Goal: Task Accomplishment & Management: Complete application form

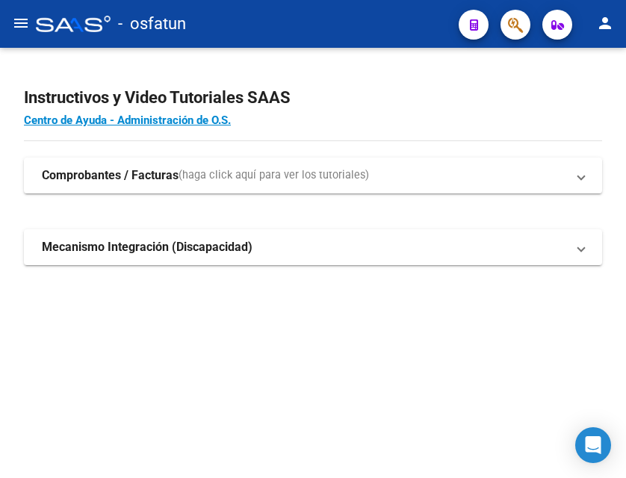
click at [25, 23] on mat-icon "menu" at bounding box center [21, 23] width 18 height 18
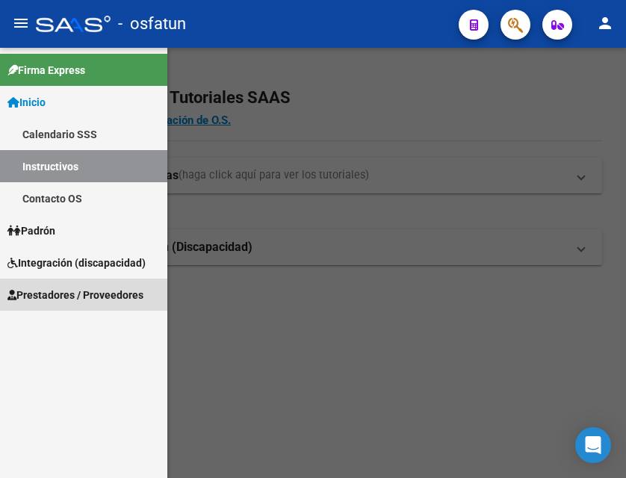
click at [72, 295] on span "Prestadores / Proveedores" at bounding box center [75, 295] width 136 height 16
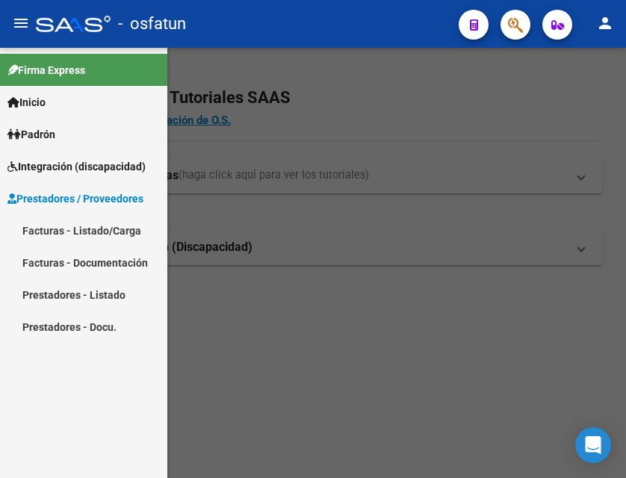
click at [90, 229] on link "Facturas - Listado/Carga" at bounding box center [83, 230] width 167 height 32
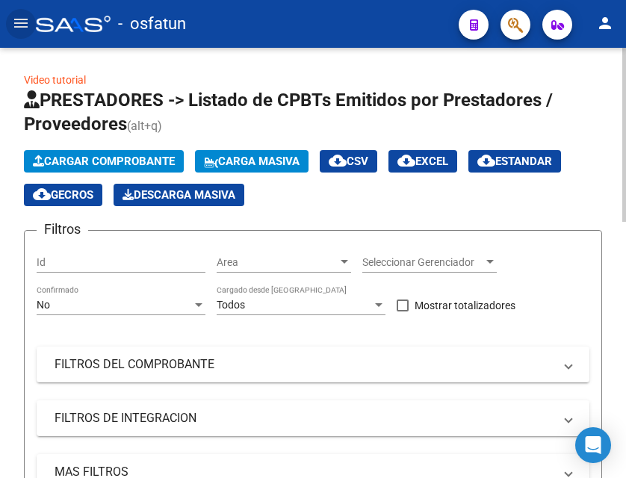
click at [113, 158] on span "Cargar Comprobante" at bounding box center [104, 161] width 142 height 13
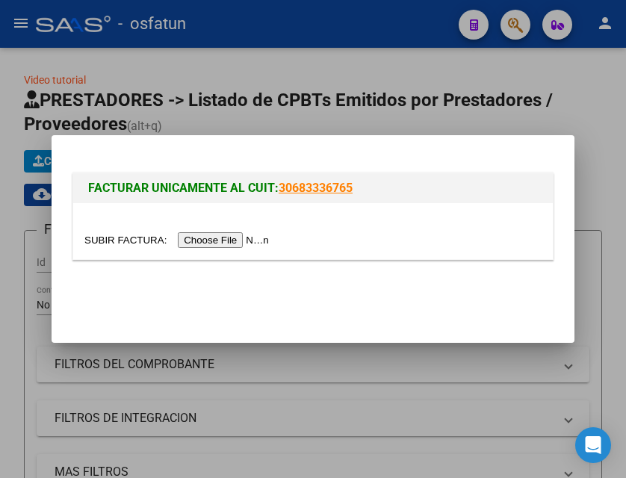
click at [225, 242] on input "file" at bounding box center [178, 240] width 189 height 16
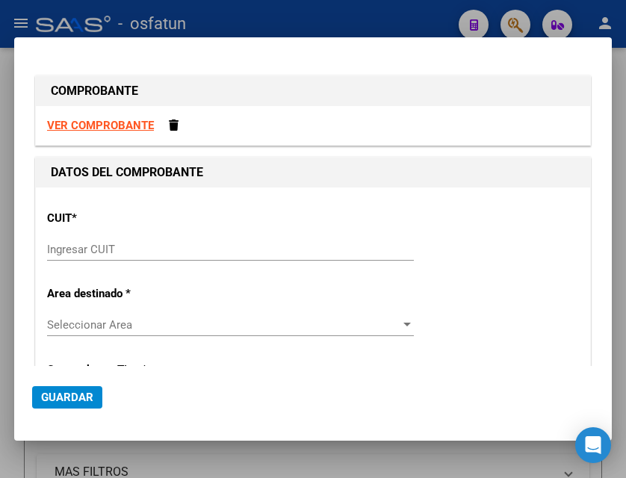
click at [331, 21] on div at bounding box center [313, 239] width 626 height 478
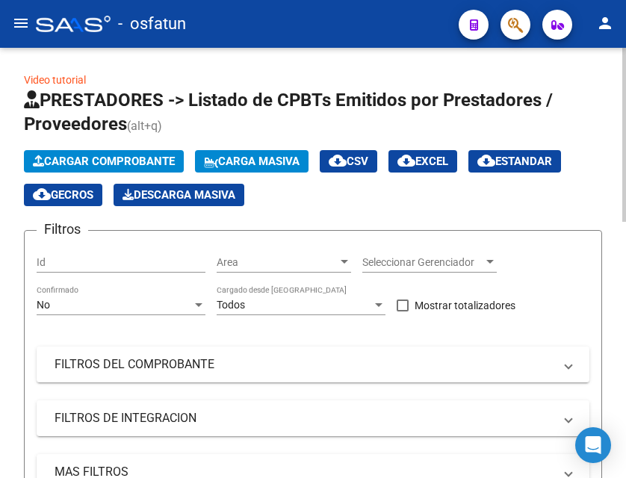
click at [147, 158] on span "Cargar Comprobante" at bounding box center [104, 161] width 142 height 13
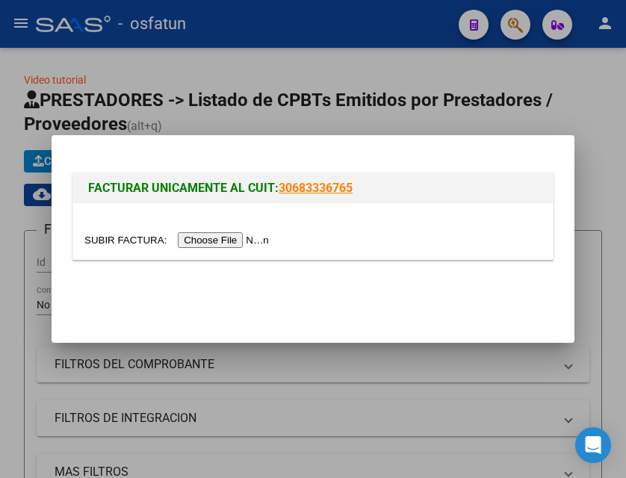
click at [223, 239] on input "file" at bounding box center [178, 240] width 189 height 16
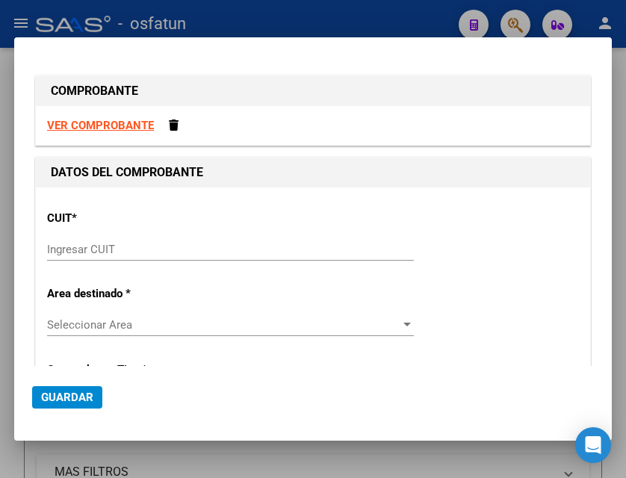
click at [125, 122] on strong "VER COMPROBANTE" at bounding box center [100, 125] width 107 height 13
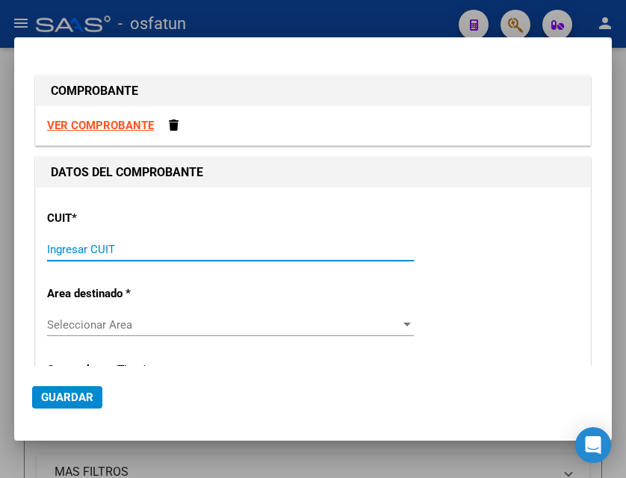
click at [90, 246] on input "Ingresar CUIT" at bounding box center [230, 249] width 367 height 13
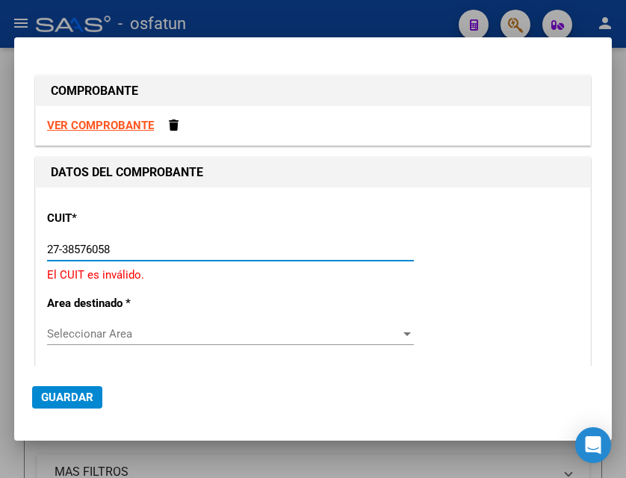
type input "27-38576058-8"
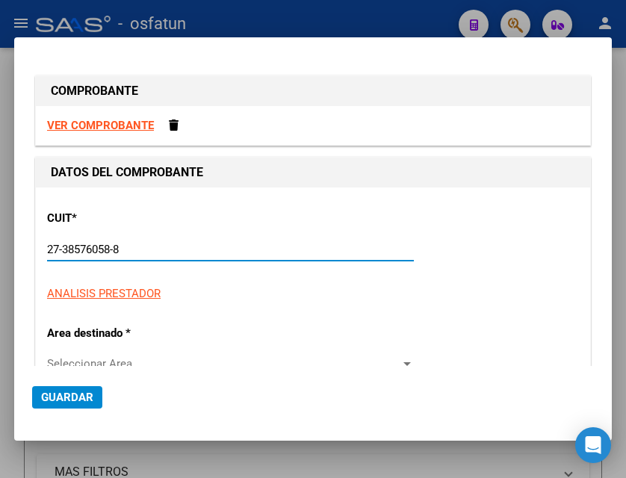
type input "1"
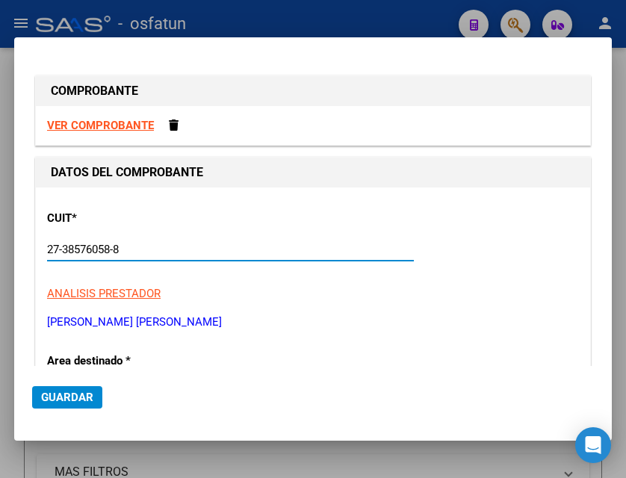
scroll to position [75, 0]
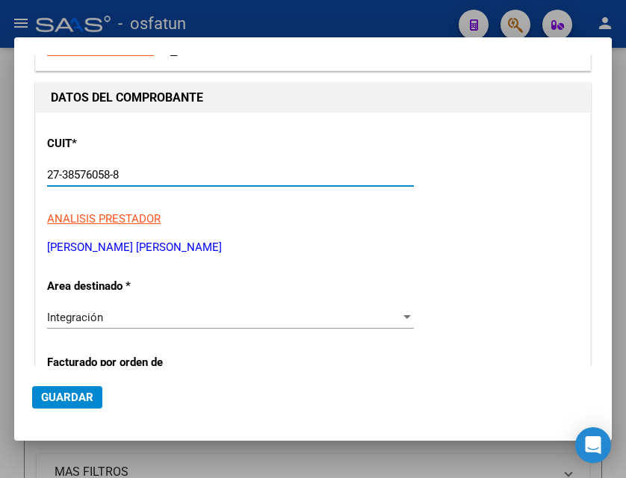
type input "27-38576058-8"
click at [143, 308] on div "Integración Seleccionar Area" at bounding box center [230, 317] width 367 height 22
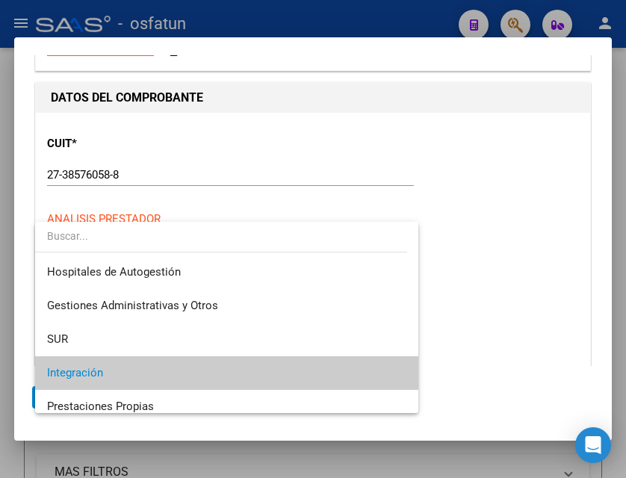
scroll to position [56, 0]
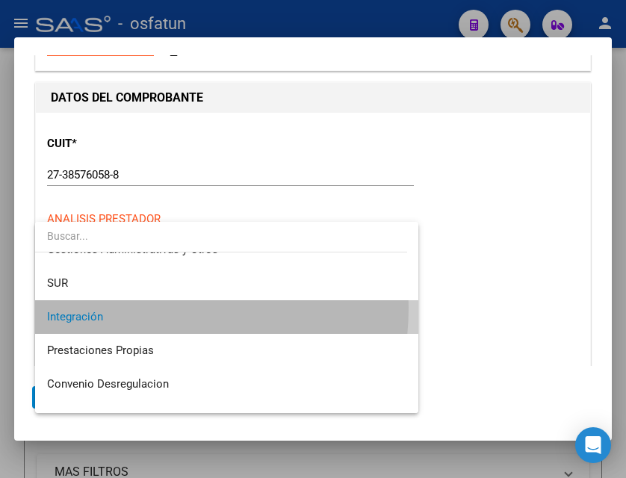
click at [143, 308] on span "Integración" at bounding box center [226, 317] width 359 height 34
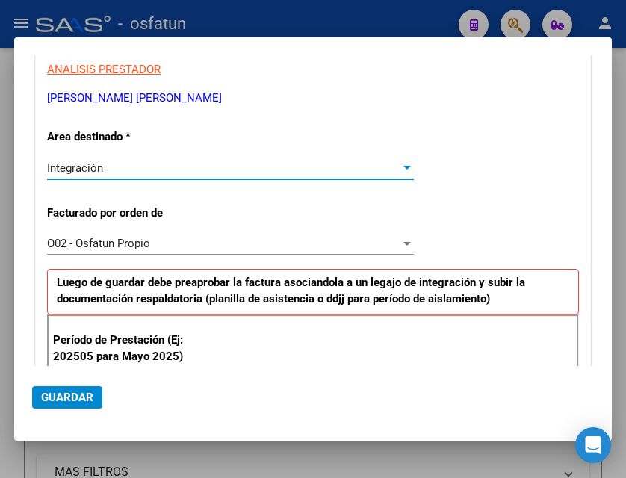
scroll to position [299, 0]
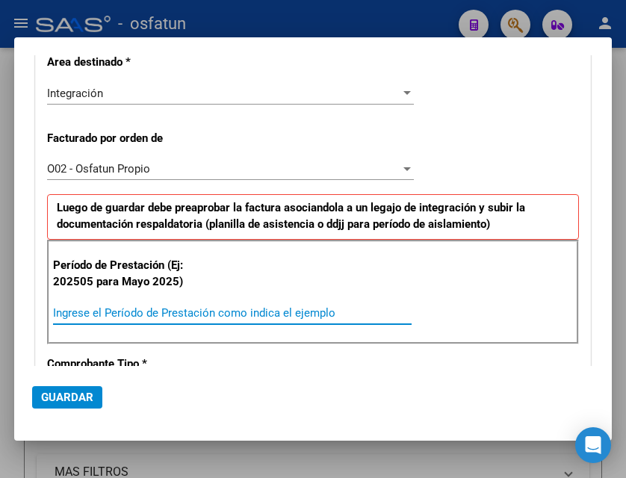
click at [135, 318] on input "Ingrese el Período de Prestación como indica el ejemplo" at bounding box center [232, 312] width 358 height 13
type input "202508"
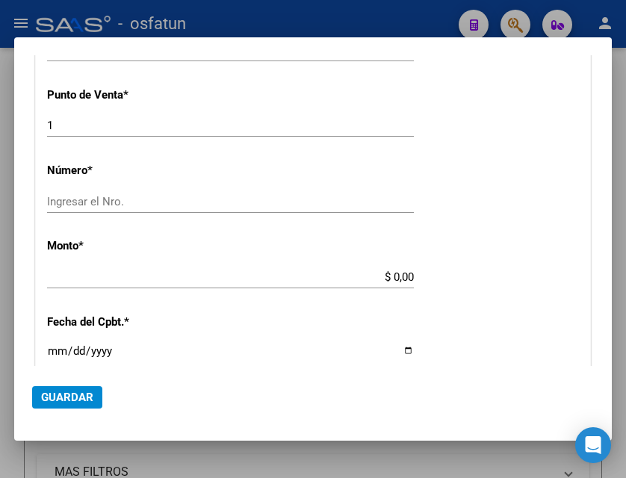
scroll to position [672, 0]
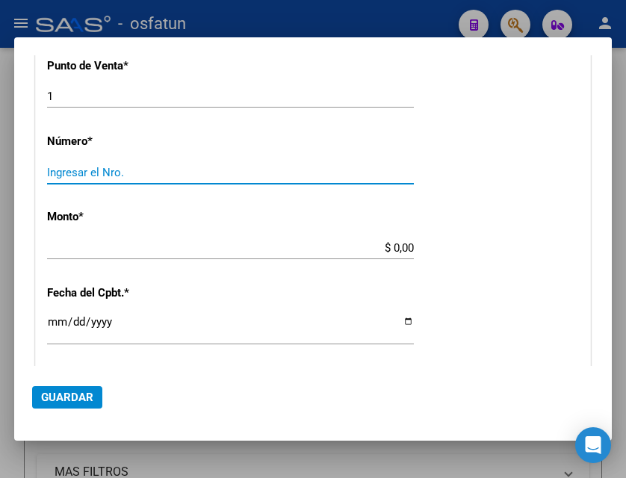
click at [122, 167] on input "Ingresar el Nro." at bounding box center [230, 172] width 367 height 13
type input "0"
type input "40"
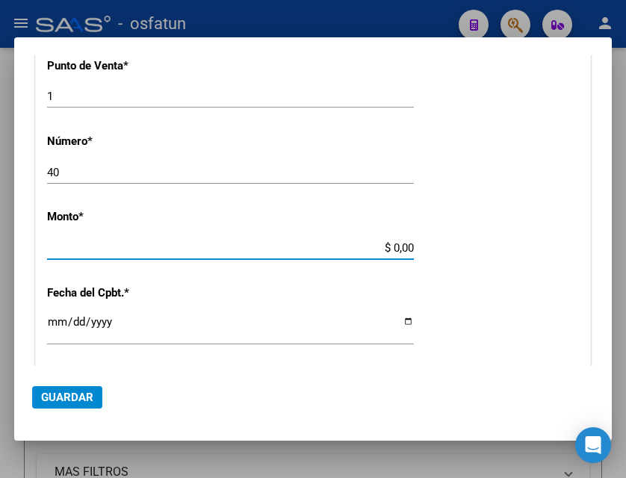
type input "$ 307.654,34"
type input "[DATE]"
type input "75358453270952"
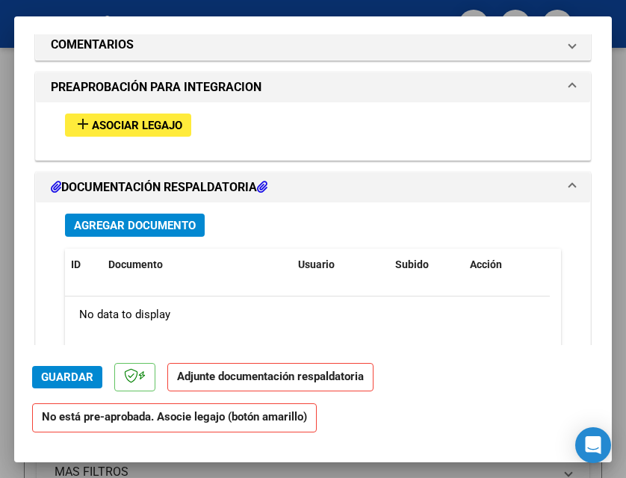
scroll to position [1419, 0]
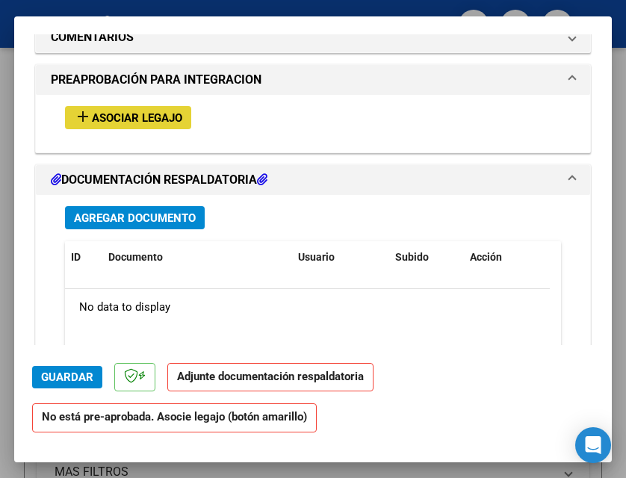
click at [155, 114] on span "Asociar Legajo" at bounding box center [137, 117] width 90 height 13
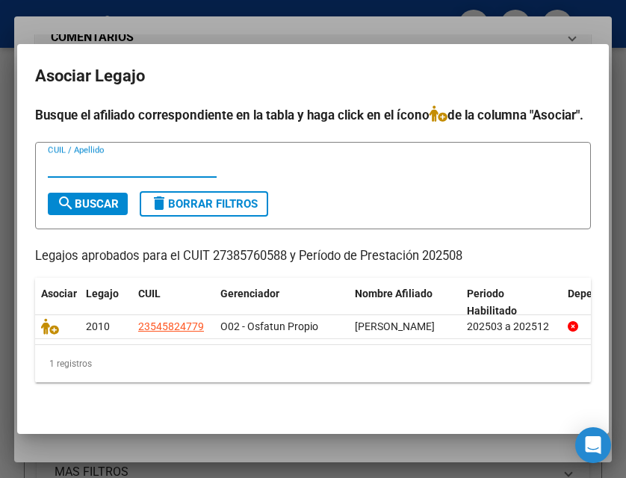
scroll to position [46, 0]
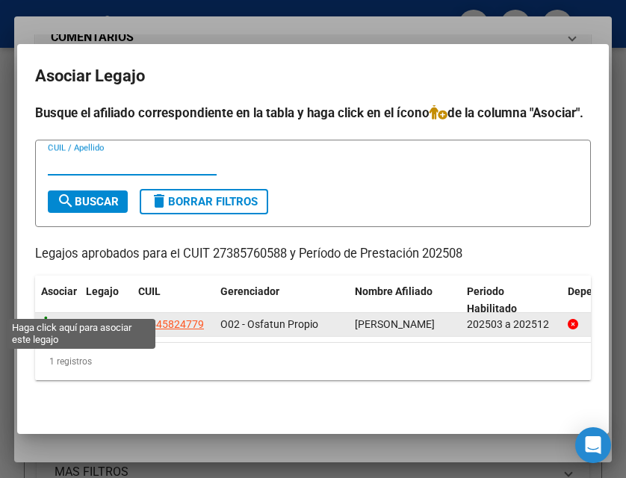
click at [49, 316] on icon at bounding box center [50, 324] width 18 height 16
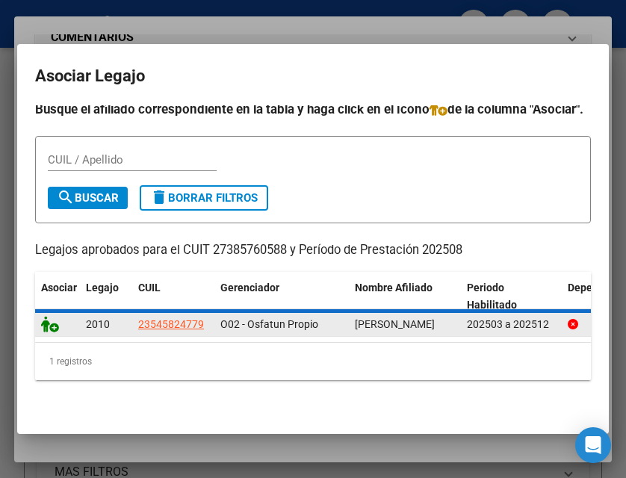
scroll to position [1458, 0]
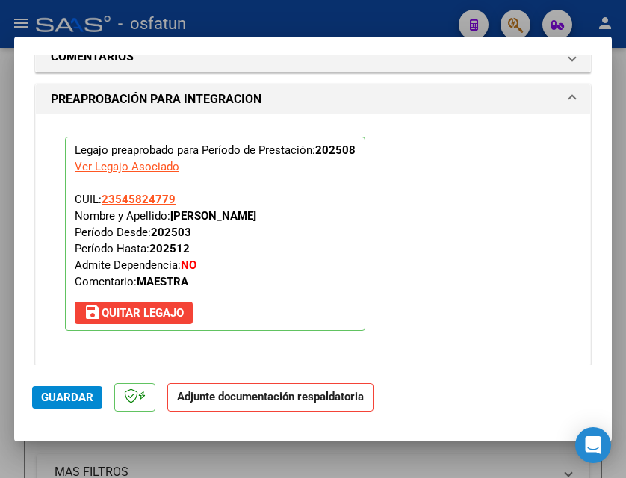
click at [255, 394] on strong "Adjunte documentación respaldatoria" at bounding box center [270, 396] width 187 height 13
click at [76, 396] on span "Guardar" at bounding box center [67, 397] width 52 height 13
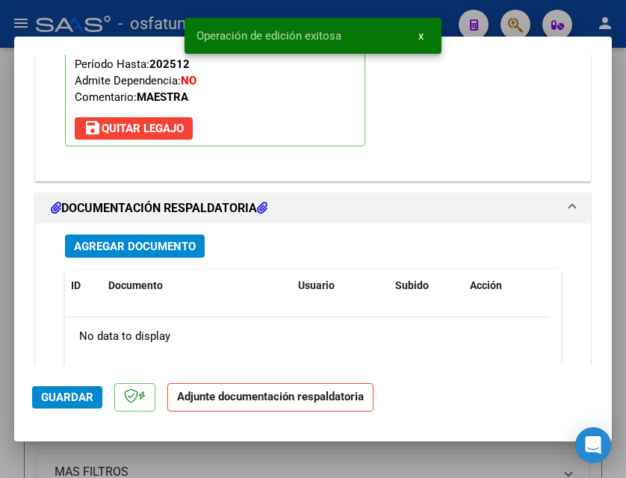
scroll to position [1757, 0]
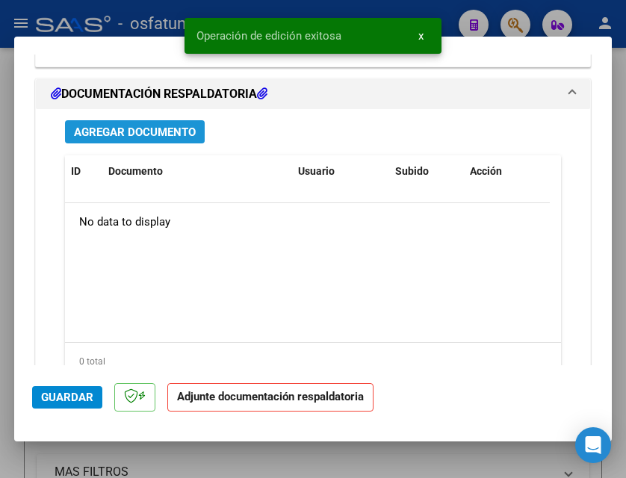
click at [148, 129] on span "Agregar Documento" at bounding box center [135, 131] width 122 height 13
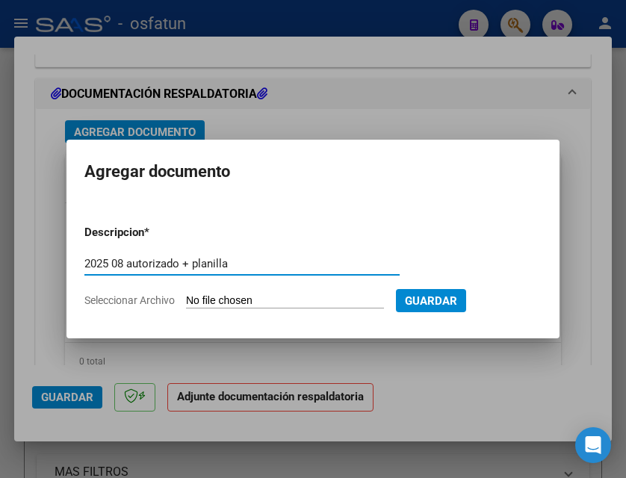
type input "2025 08 autorizado + planilla"
click at [249, 294] on input "Seleccionar Archivo" at bounding box center [285, 301] width 198 height 14
type input "C:\fakepath\[PERSON_NAME] FC 01 040 docu.pdf"
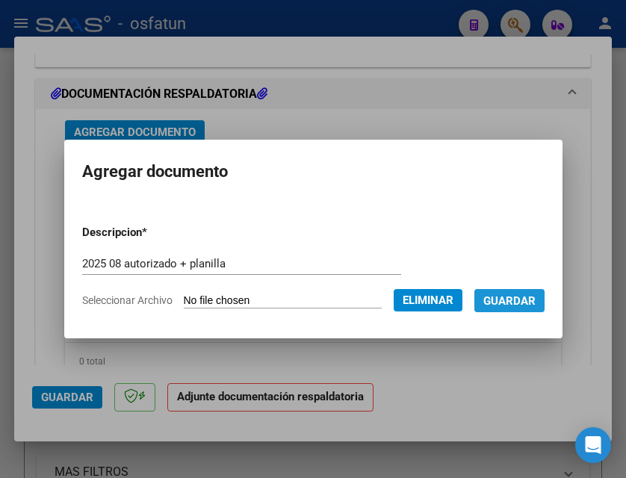
click at [483, 308] on span "Guardar" at bounding box center [509, 300] width 52 height 13
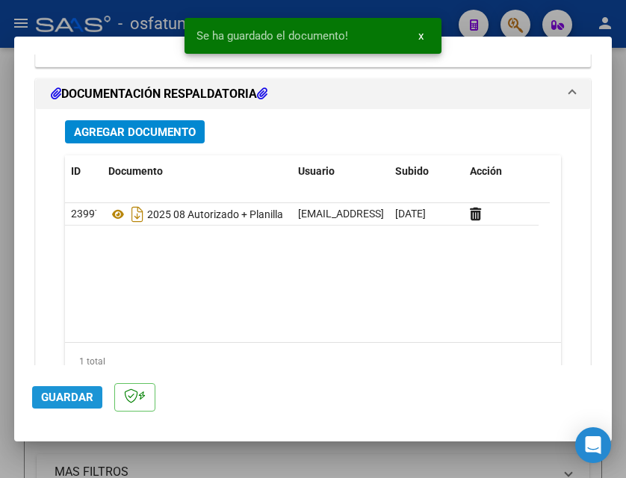
click at [100, 392] on button "Guardar" at bounding box center [67, 397] width 70 height 22
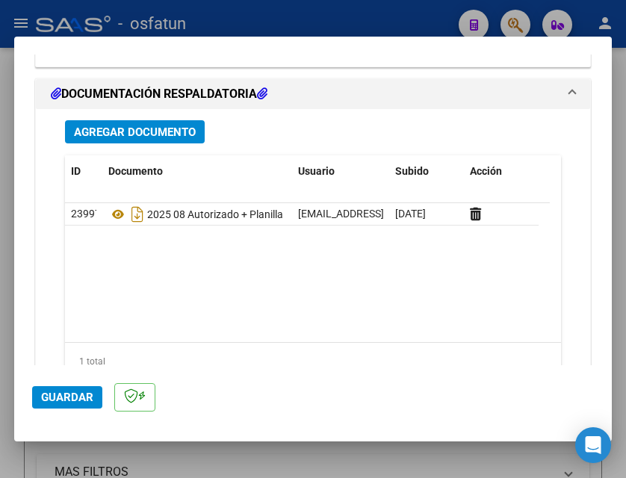
click at [81, 399] on span "Guardar" at bounding box center [67, 397] width 52 height 13
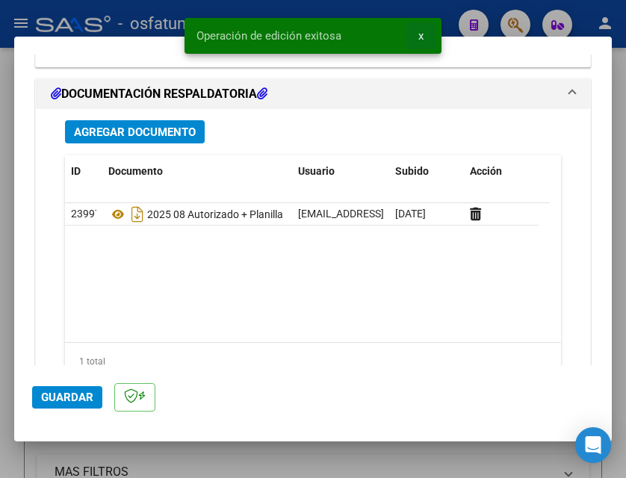
click at [421, 31] on span "x" at bounding box center [420, 35] width 5 height 13
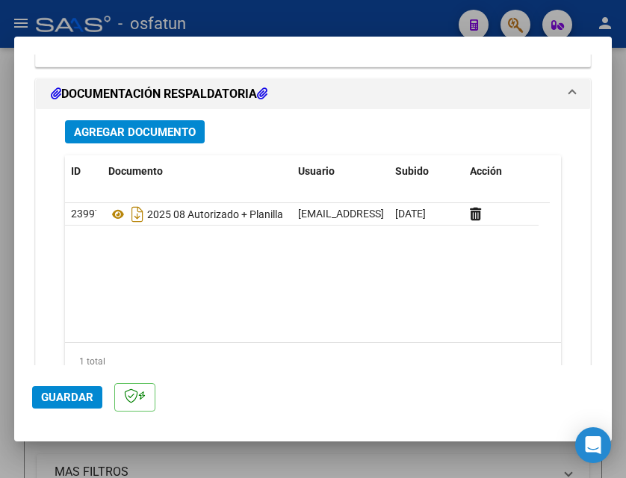
click at [417, 20] on div at bounding box center [313, 239] width 626 height 478
type input "$ 0,00"
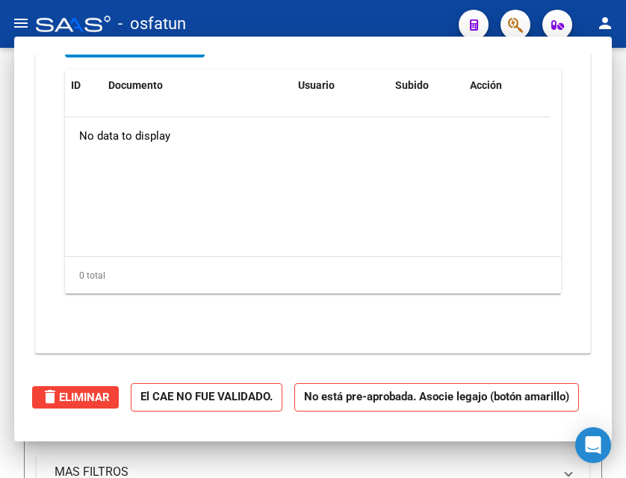
scroll to position [0, 0]
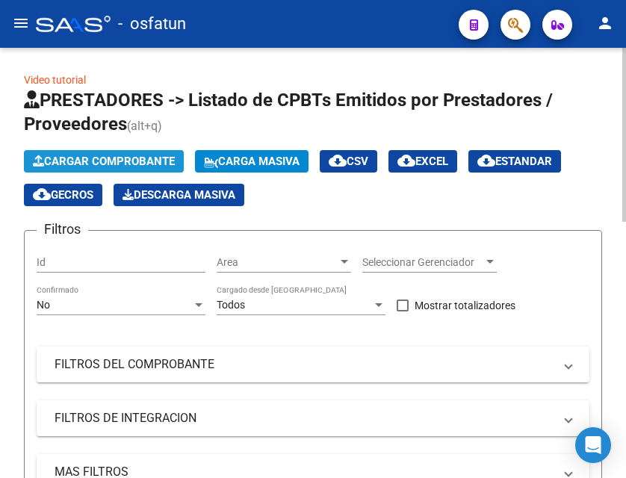
click at [122, 163] on span "Cargar Comprobante" at bounding box center [104, 161] width 142 height 13
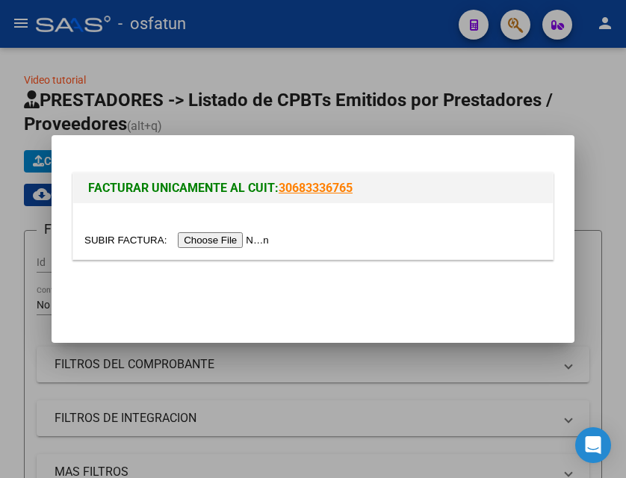
click at [242, 240] on input "file" at bounding box center [178, 240] width 189 height 16
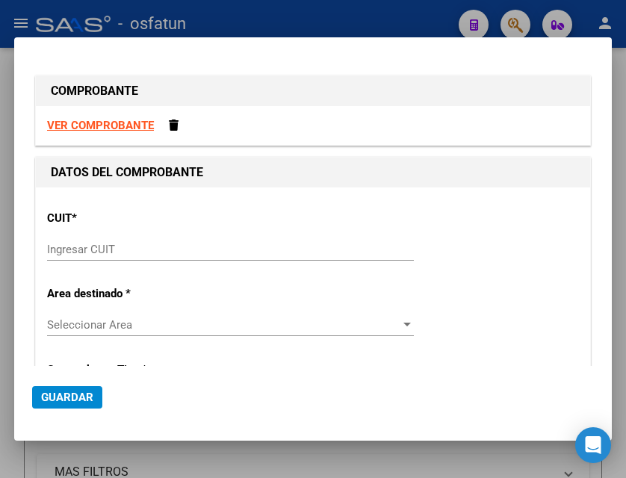
click at [125, 127] on strong "VER COMPROBANTE" at bounding box center [100, 125] width 107 height 13
click at [87, 252] on input "Ingresar CUIT" at bounding box center [230, 249] width 367 height 13
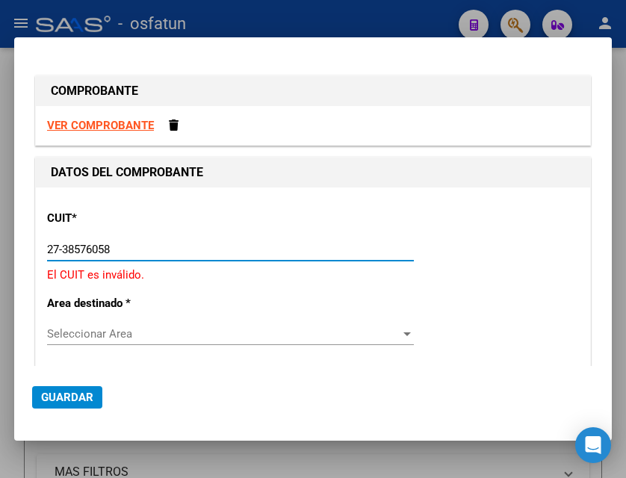
type input "27-38576058-8"
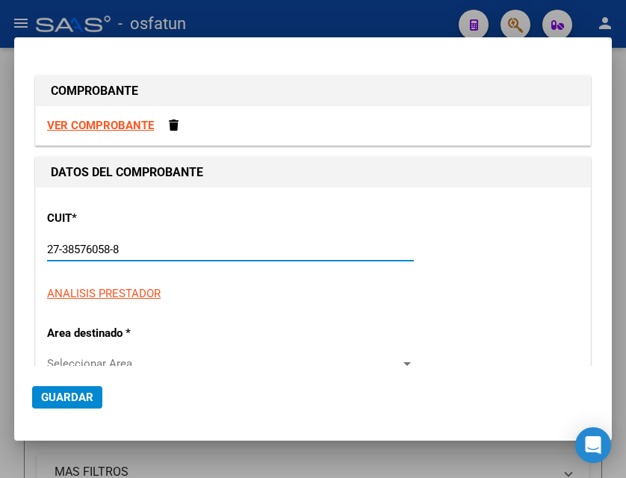
type input "1"
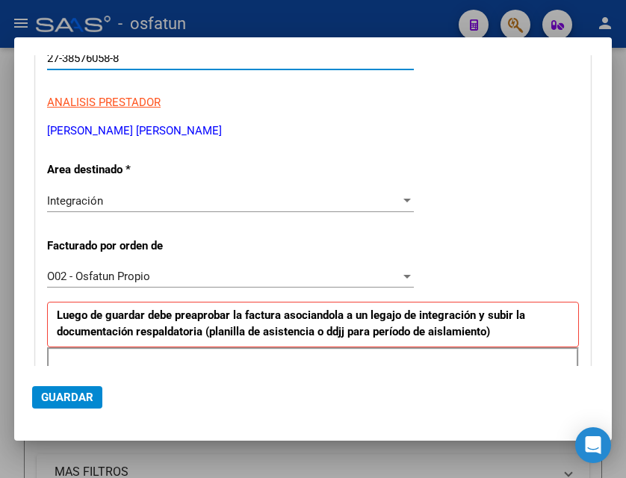
scroll to position [224, 0]
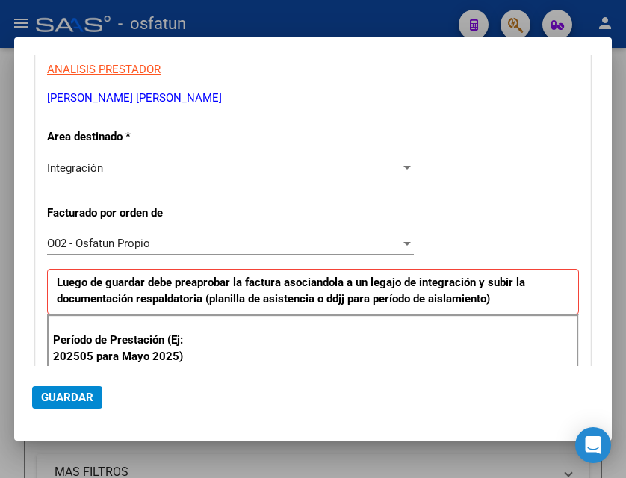
type input "27-38576058-8"
click at [217, 352] on div "Período de Prestación (Ej: 202505 para [DATE]) Ingrese el Período de Prestación…" at bounding box center [313, 366] width 532 height 105
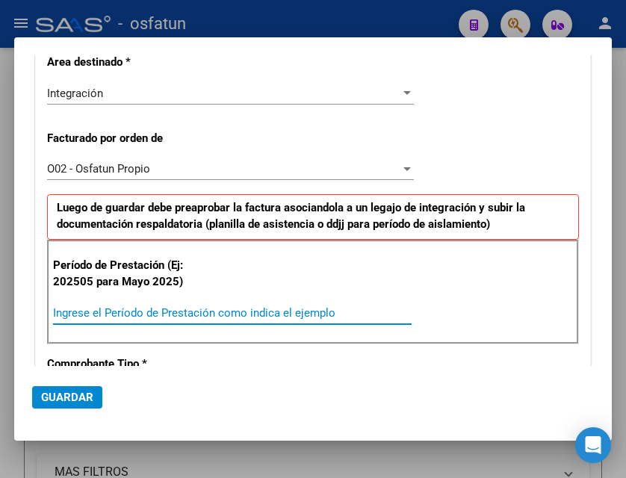
click at [135, 311] on input "Ingrese el Período de Prestación como indica el ejemplo" at bounding box center [232, 312] width 358 height 13
type input "202506"
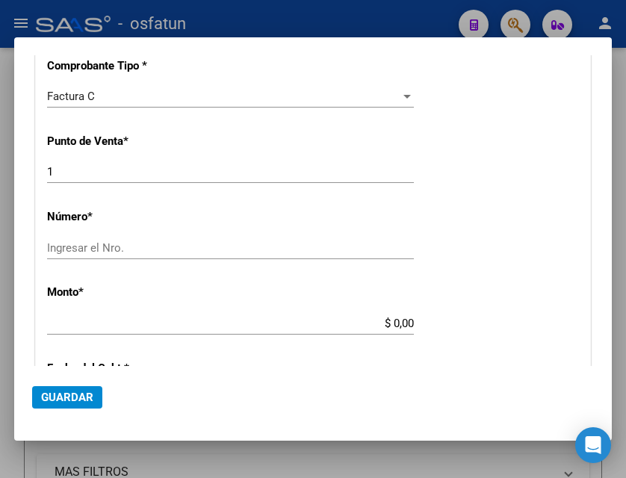
scroll to position [597, 0]
click at [134, 245] on input "Ingresar el Nro." at bounding box center [230, 246] width 367 height 13
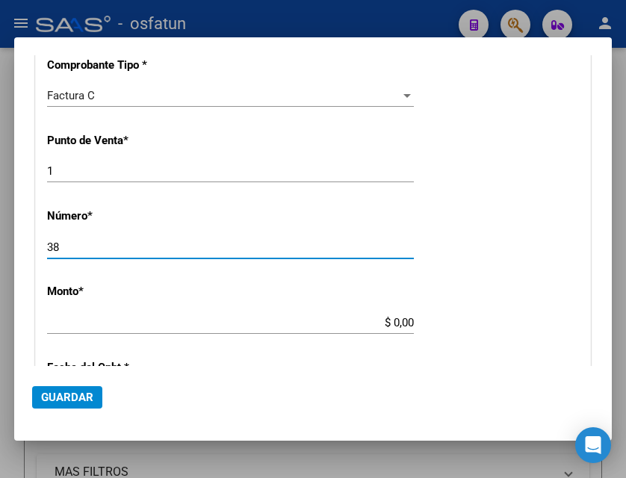
click at [81, 249] on input "38" at bounding box center [230, 246] width 367 height 13
type input "38"
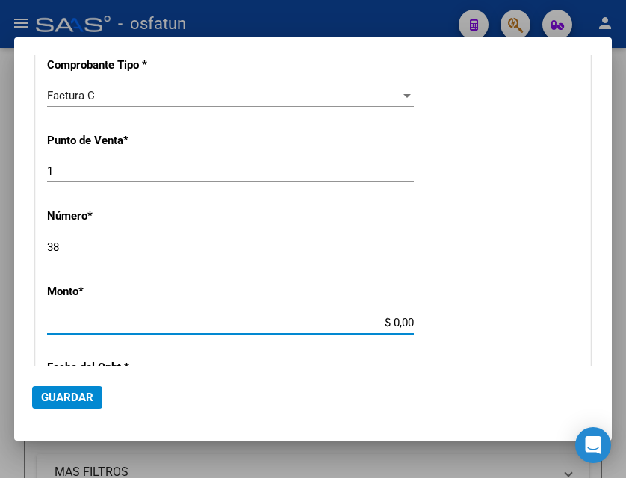
type input "$ 307.654,34"
type input "[DATE]"
type input "75278049258356"
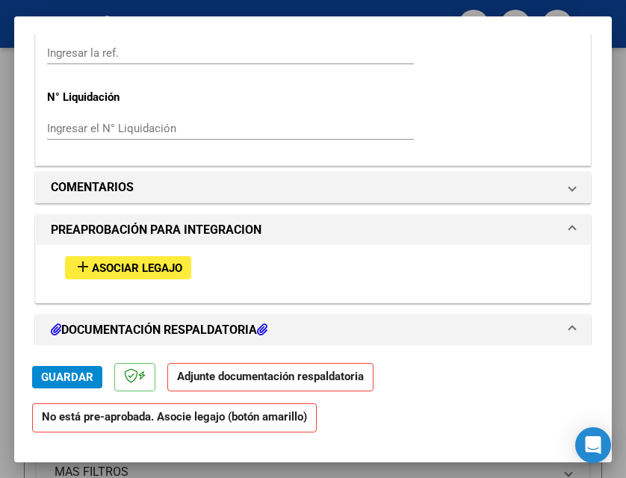
scroll to position [1269, 0]
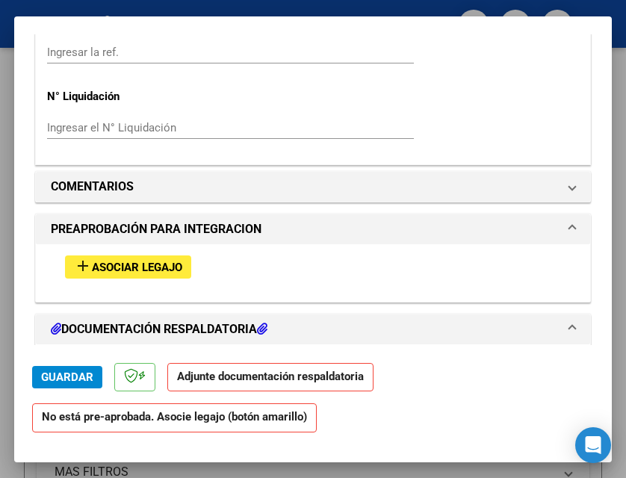
click at [153, 266] on span "Asociar Legajo" at bounding box center [137, 267] width 90 height 13
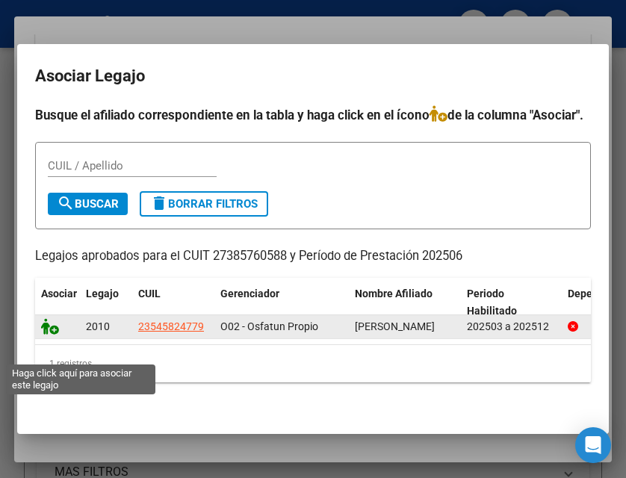
click at [45, 335] on icon at bounding box center [50, 326] width 18 height 16
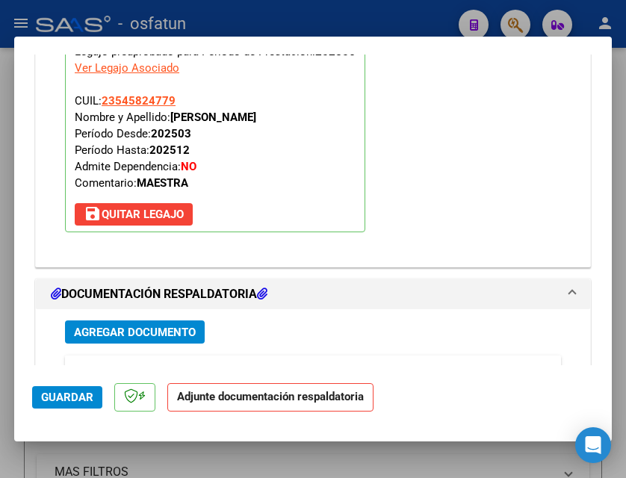
scroll to position [1757, 0]
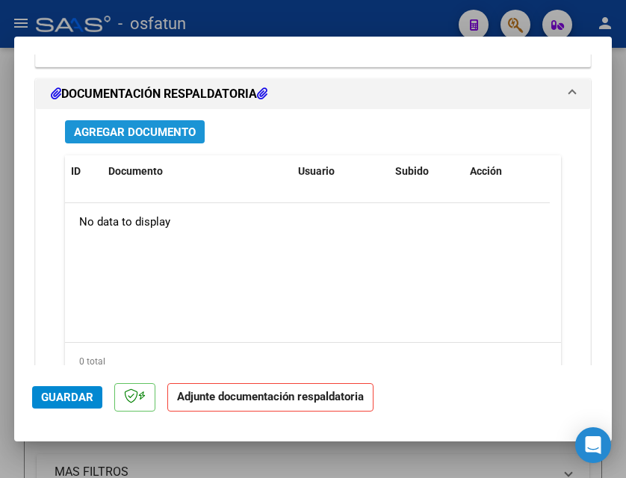
click at [182, 134] on span "Agregar Documento" at bounding box center [135, 131] width 122 height 13
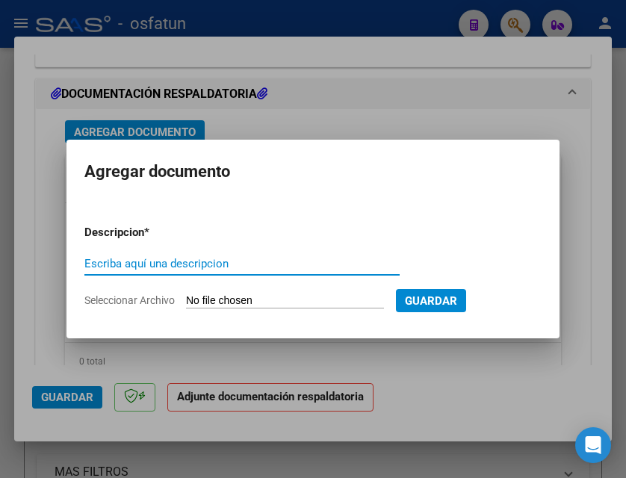
type input "d"
type input "2"
type input "d"
type input "planilla + autorizado"
click at [348, 306] on input "Seleccionar Archivo" at bounding box center [285, 301] width 198 height 14
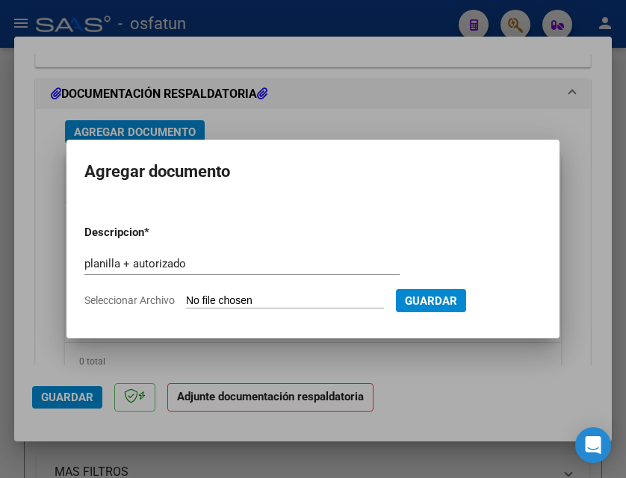
type input "C:\fakepath\[PERSON_NAME] FC 01 038 docu.jpg"
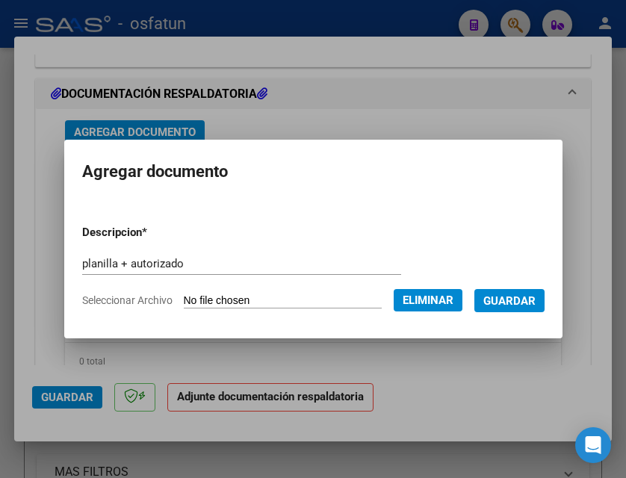
click at [483, 308] on span "Guardar" at bounding box center [509, 300] width 52 height 13
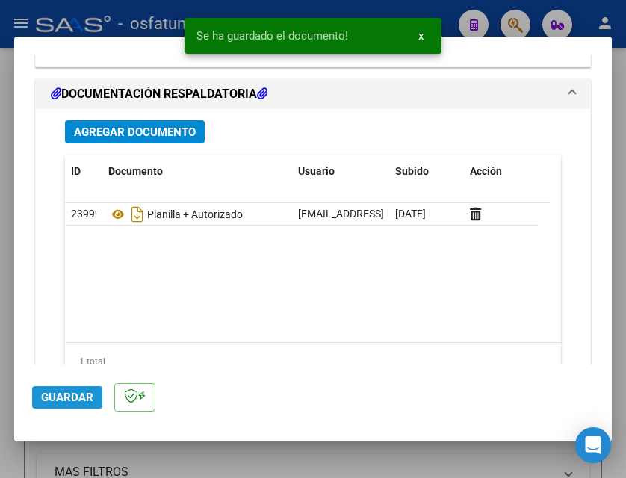
click at [93, 388] on button "Guardar" at bounding box center [67, 397] width 70 height 22
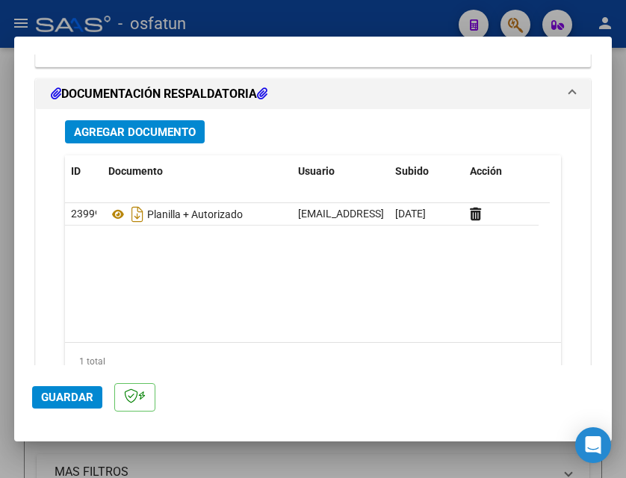
click at [414, 25] on div at bounding box center [313, 239] width 626 height 478
type input "$ 0,00"
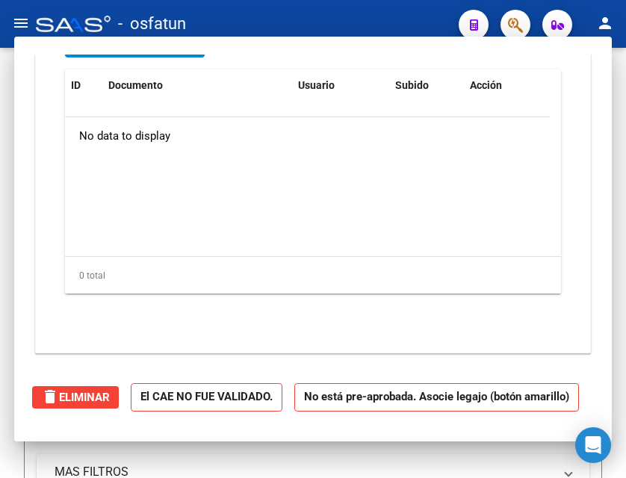
scroll to position [1658, 0]
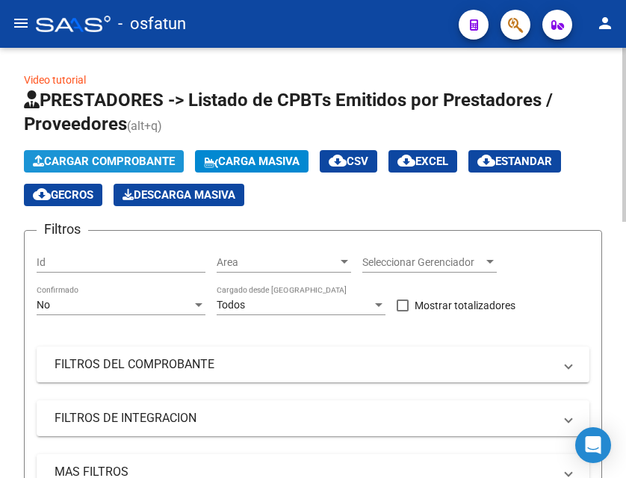
click at [137, 161] on span "Cargar Comprobante" at bounding box center [104, 161] width 142 height 13
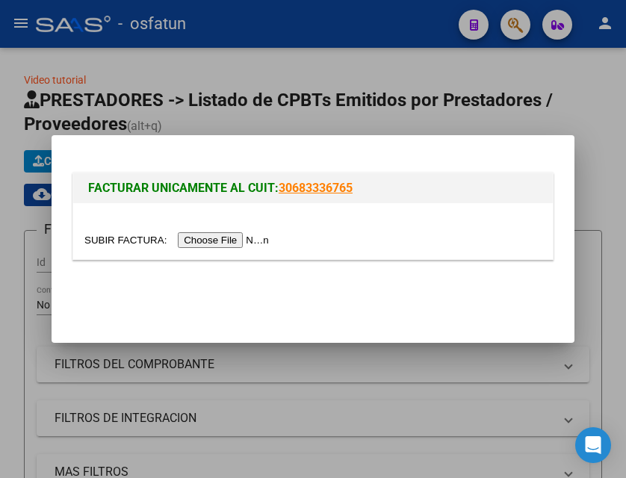
click at [203, 239] on input "file" at bounding box center [178, 240] width 189 height 16
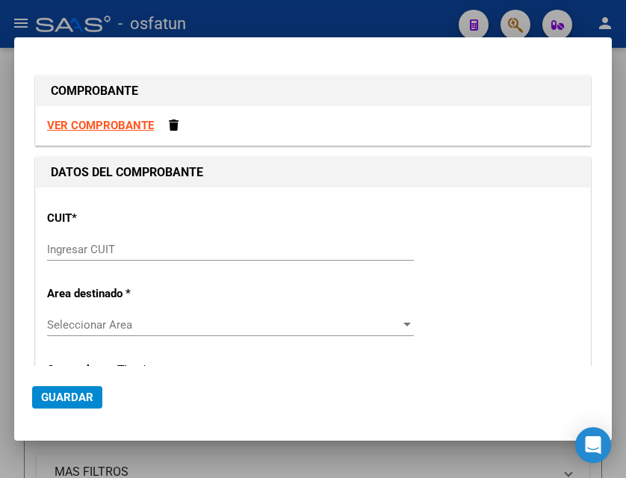
click at [140, 127] on strong "VER COMPROBANTE" at bounding box center [100, 125] width 107 height 13
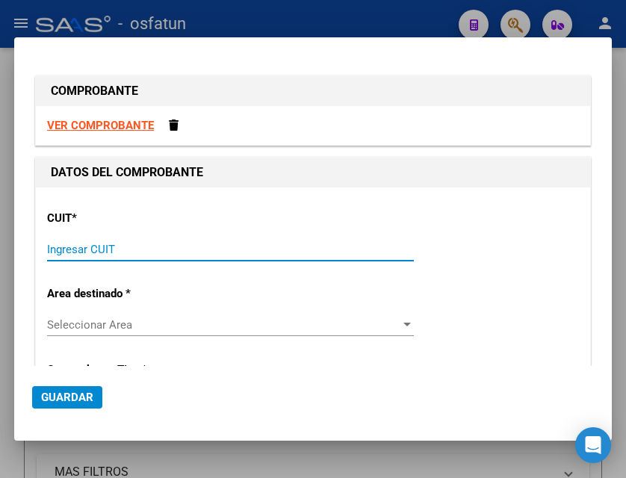
click at [93, 249] on input "Ingresar CUIT" at bounding box center [230, 249] width 367 height 13
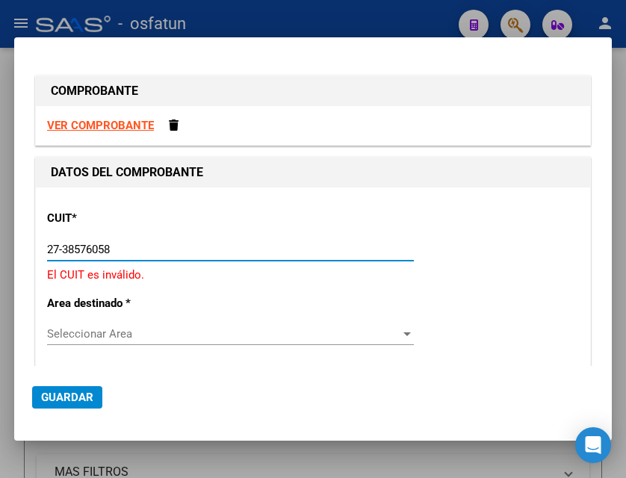
type input "27-38576058-8"
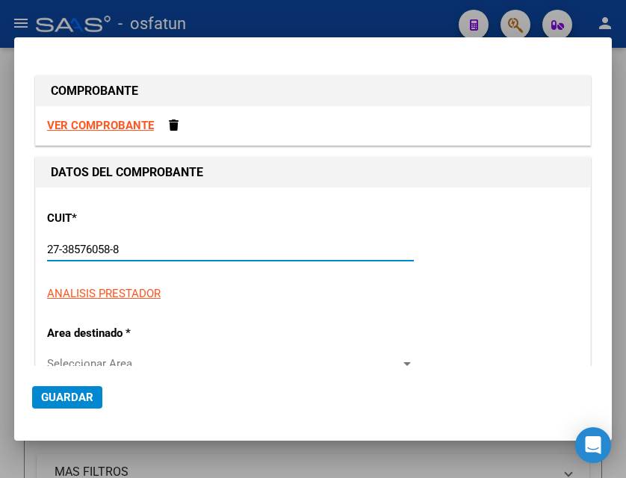
type input "1"
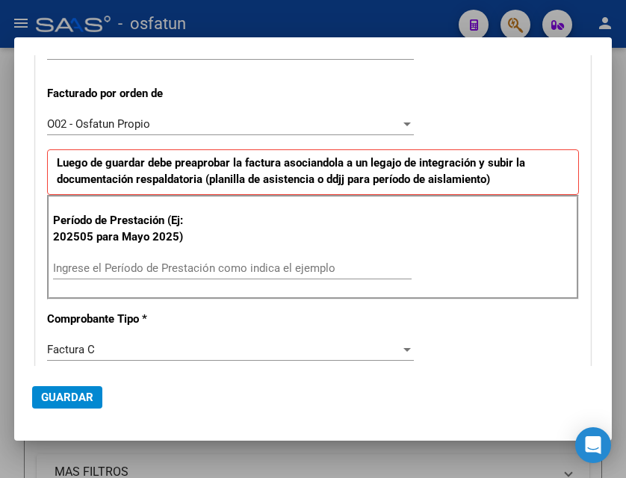
scroll to position [373, 0]
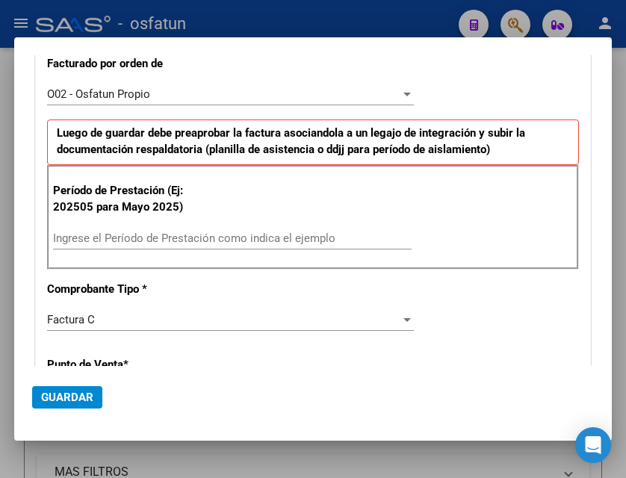
type input "27-38576058-8"
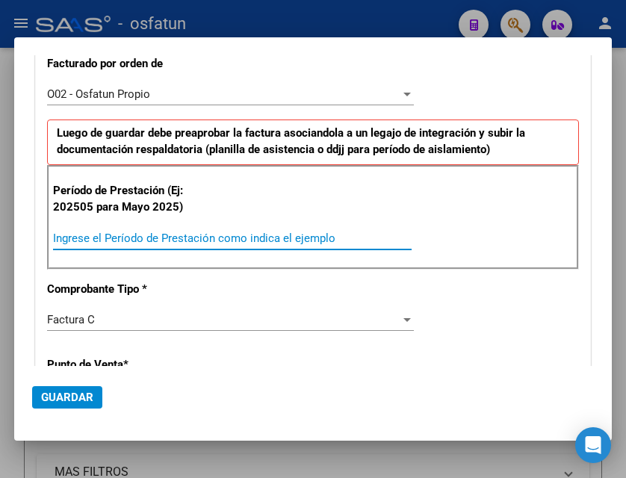
click at [96, 236] on input "Ingrese el Período de Prestación como indica el ejemplo" at bounding box center [232, 237] width 358 height 13
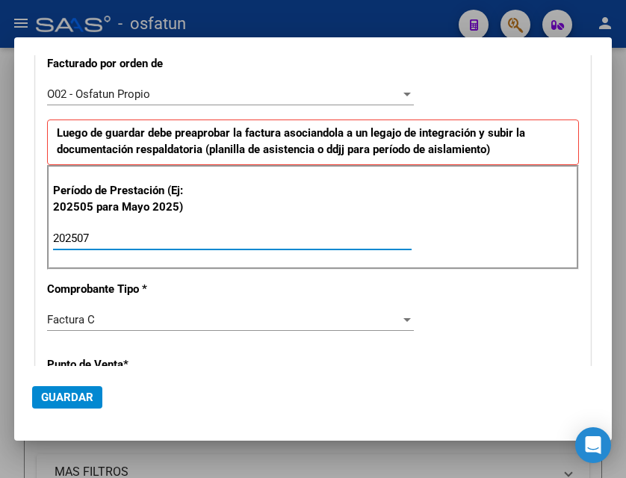
type input "202507"
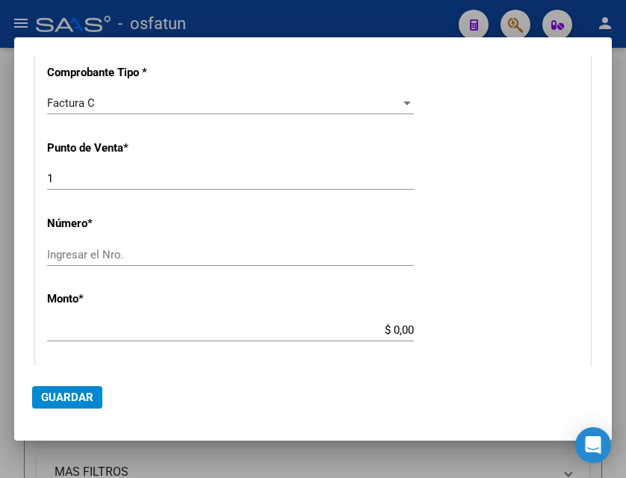
scroll to position [597, 0]
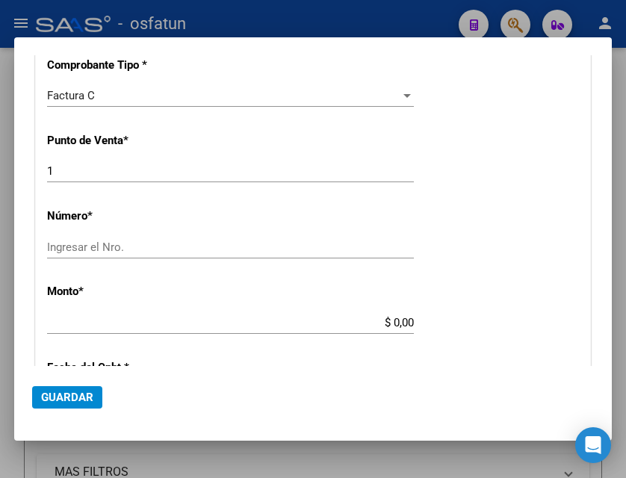
click at [96, 236] on div "Ingresar el Nro." at bounding box center [230, 247] width 367 height 22
type input "39"
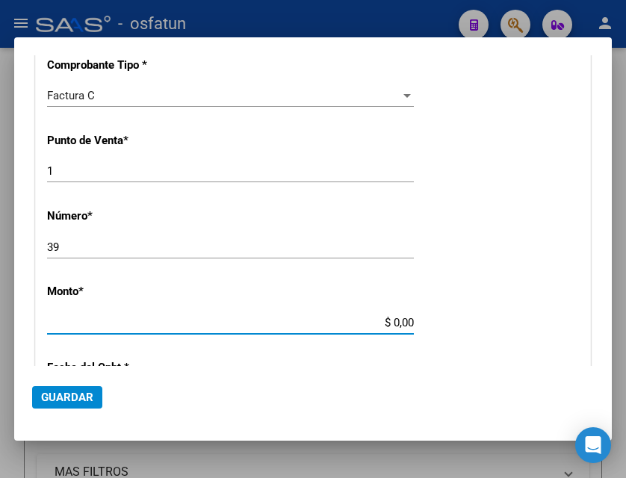
type input "$ 307.654,34"
type input "[DATE]"
type input "75318435648789"
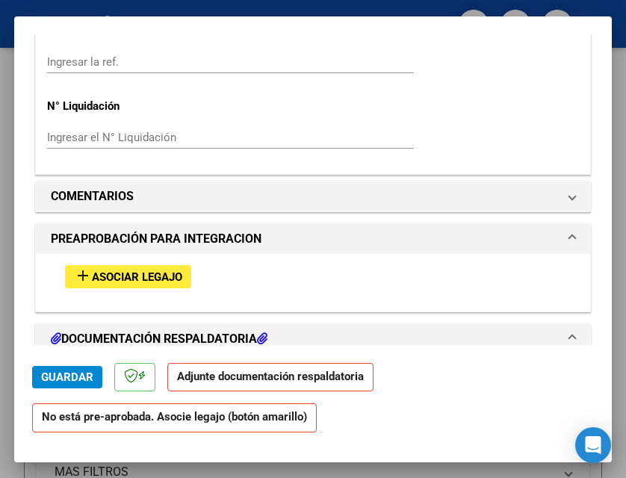
scroll to position [1269, 0]
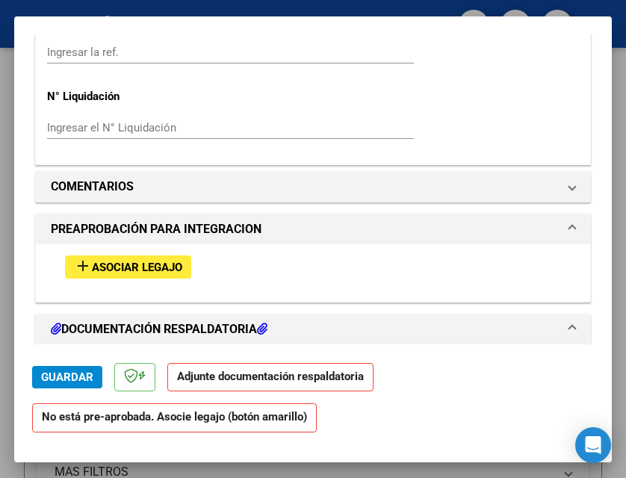
click at [127, 271] on span "Asociar Legajo" at bounding box center [137, 267] width 90 height 13
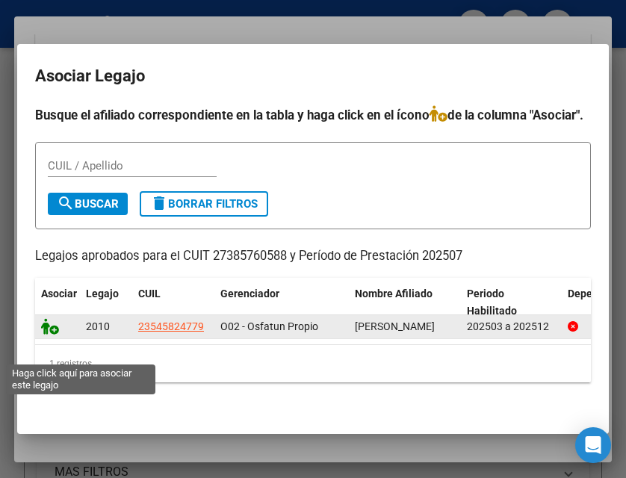
click at [45, 335] on icon at bounding box center [50, 326] width 18 height 16
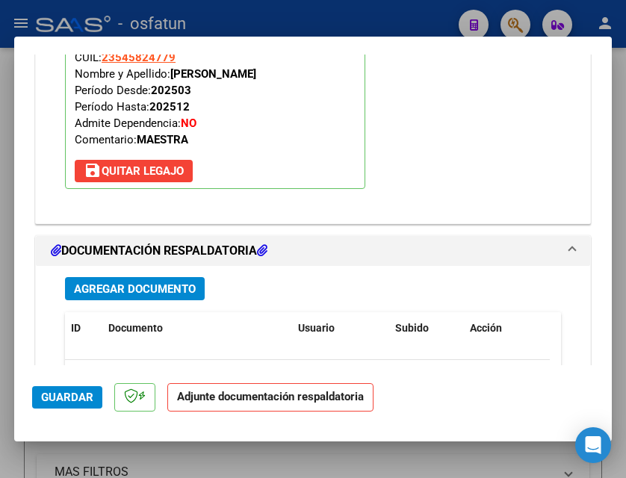
scroll to position [1608, 0]
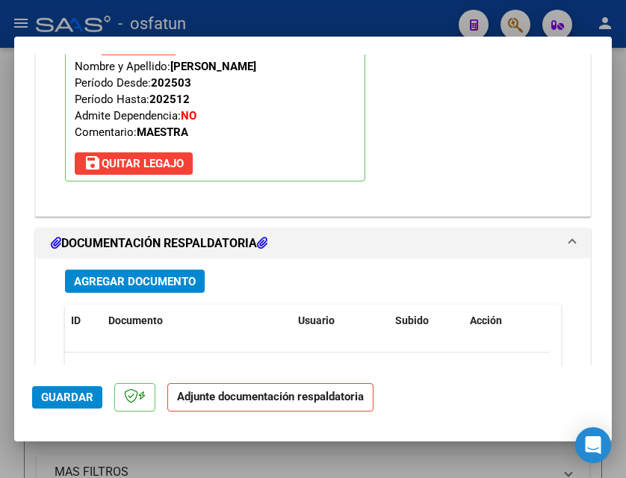
click at [169, 277] on span "Agregar Documento" at bounding box center [135, 281] width 122 height 13
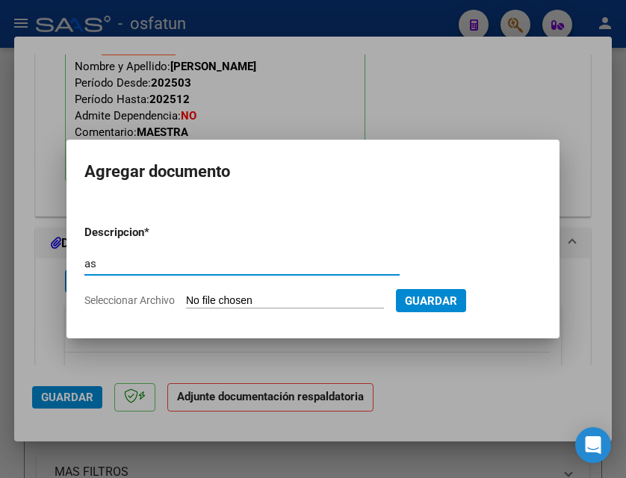
type input "a"
type input "asistencia + autorizacion"
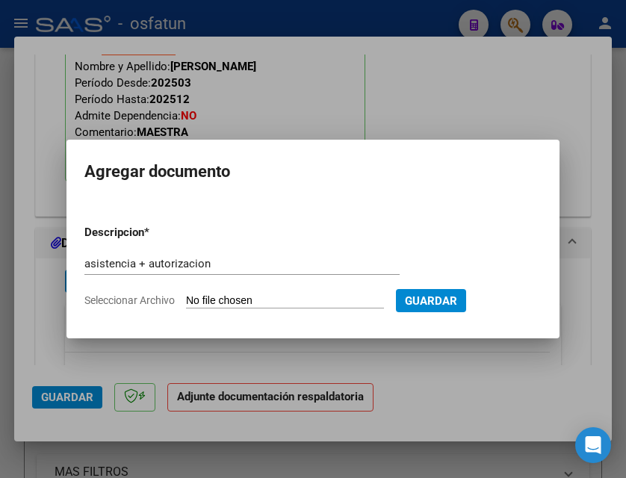
click at [341, 303] on input "Seleccionar Archivo" at bounding box center [285, 301] width 198 height 14
type input "C:\fakepath\[PERSON_NAME] FC 01 039 docu.pdf"
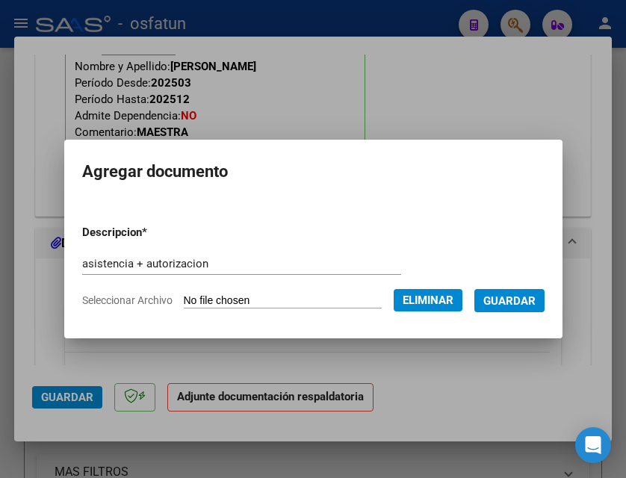
click at [483, 308] on span "Guardar" at bounding box center [509, 300] width 52 height 13
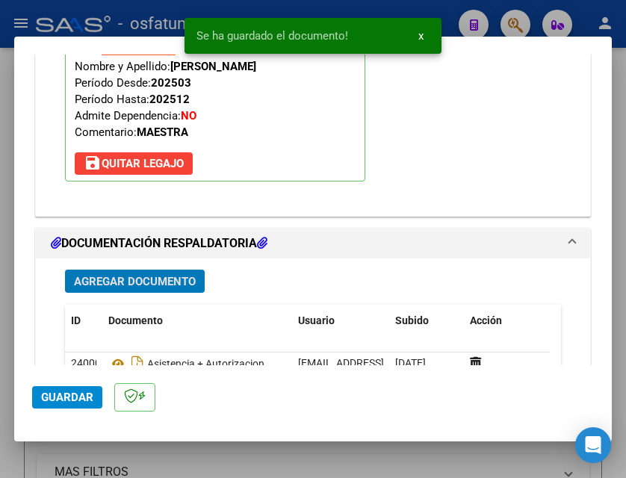
click at [94, 398] on button "Guardar" at bounding box center [67, 397] width 70 height 22
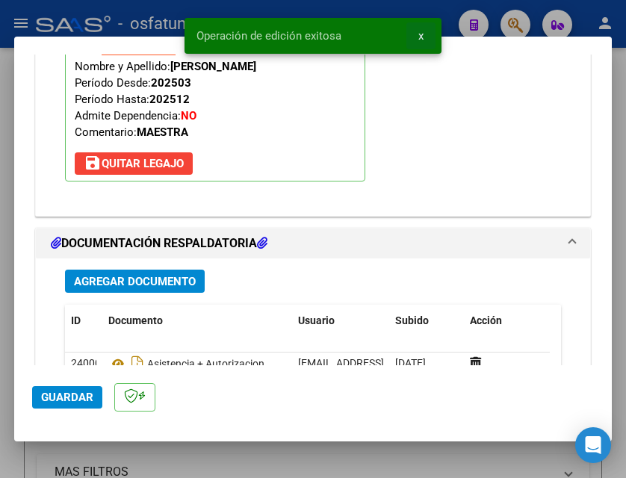
click at [423, 37] on button "x" at bounding box center [420, 35] width 29 height 27
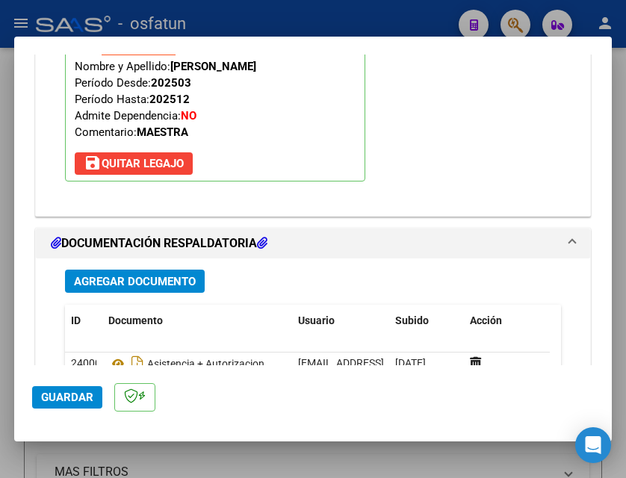
click at [402, 22] on div at bounding box center [313, 239] width 626 height 478
type input "$ 0,00"
